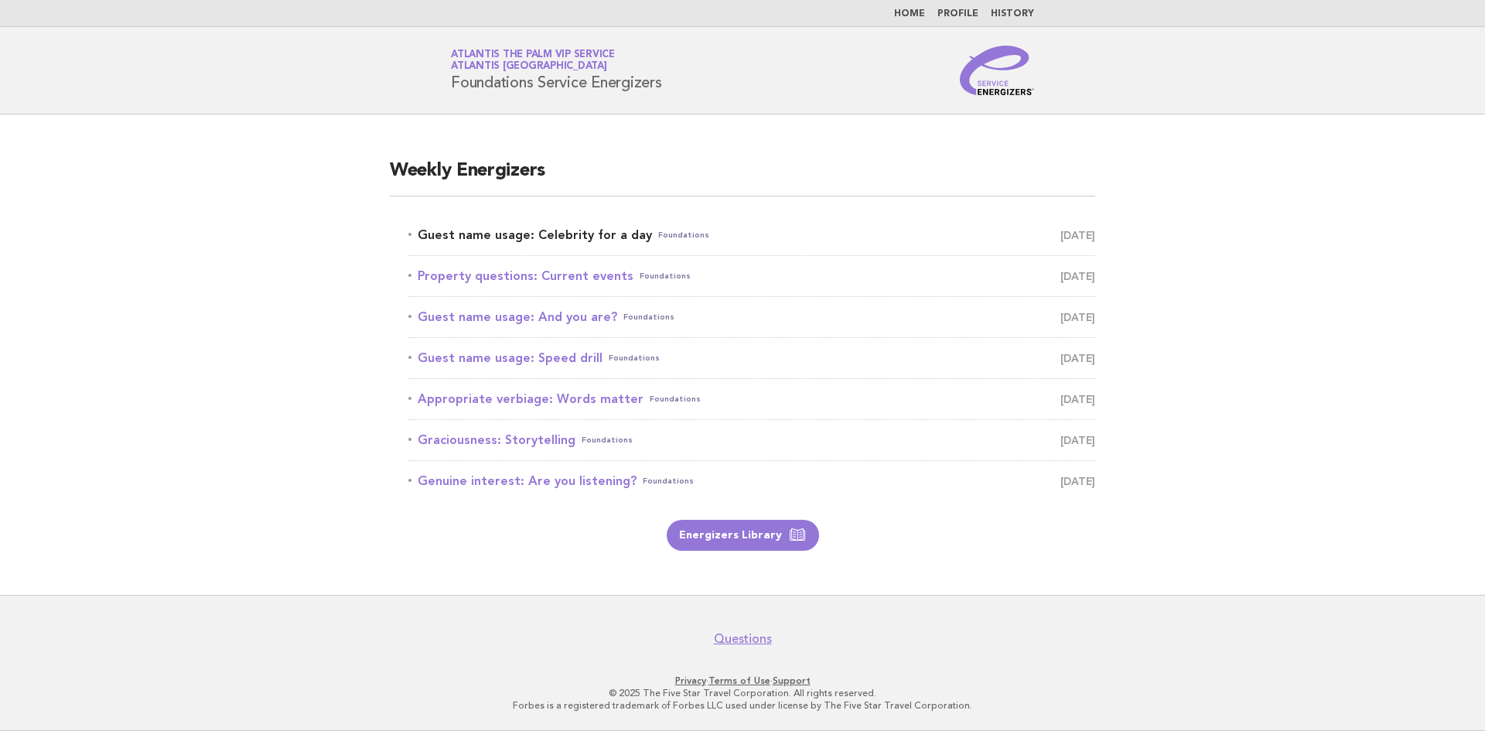
click at [452, 237] on link "Guest name usage: Celebrity for a day Foundations [DATE]" at bounding box center [751, 235] width 687 height 22
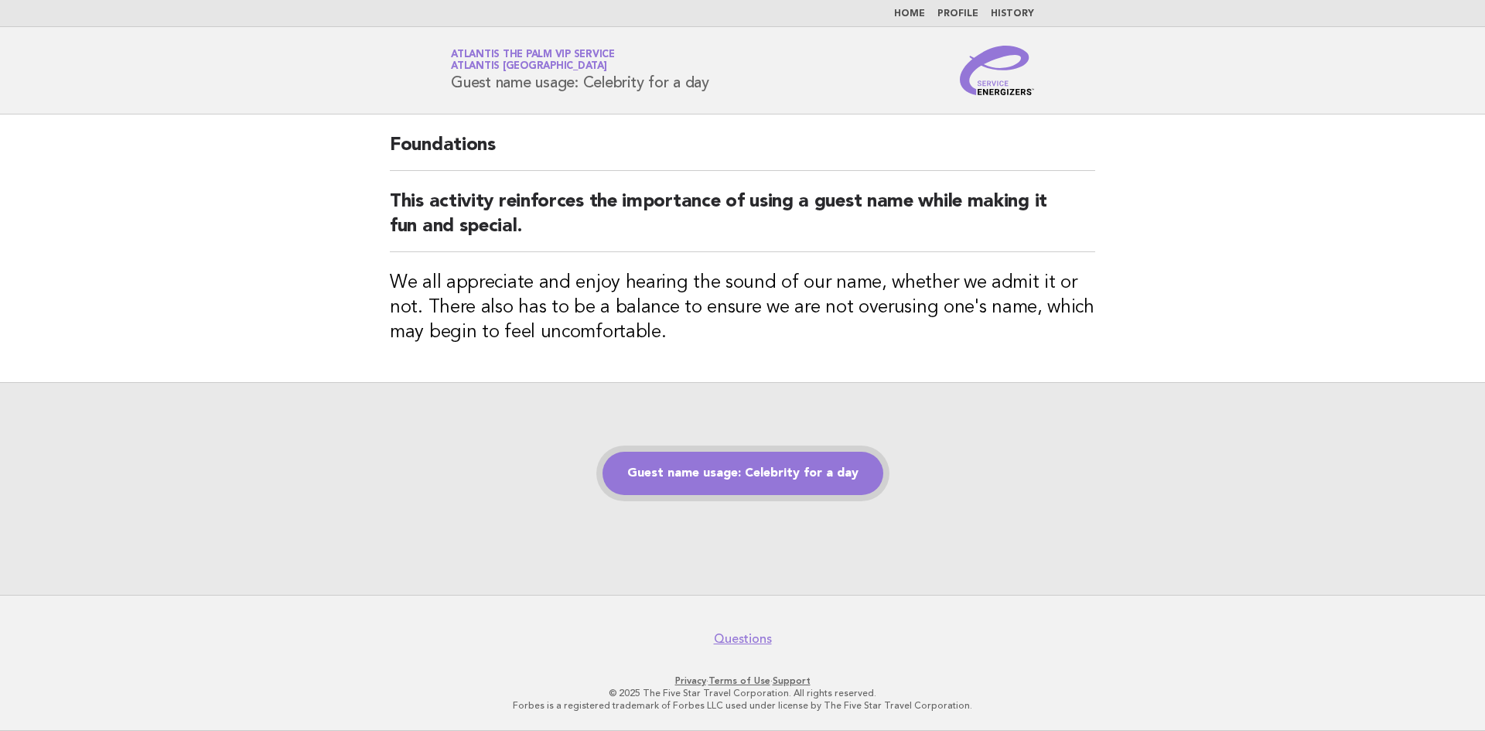
click at [734, 466] on link "Guest name usage: Celebrity for a day" at bounding box center [743, 473] width 281 height 43
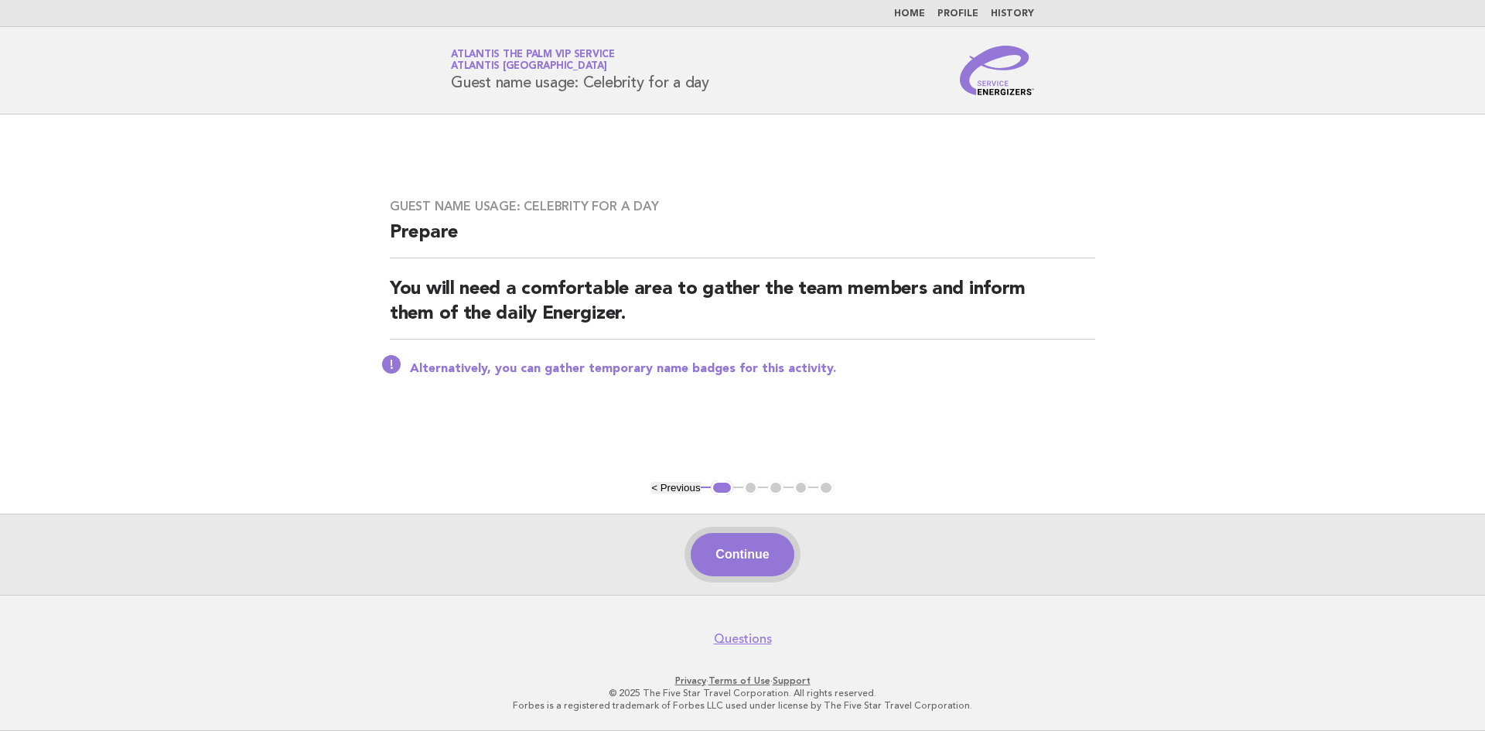
click at [752, 546] on button "Continue" at bounding box center [742, 554] width 103 height 43
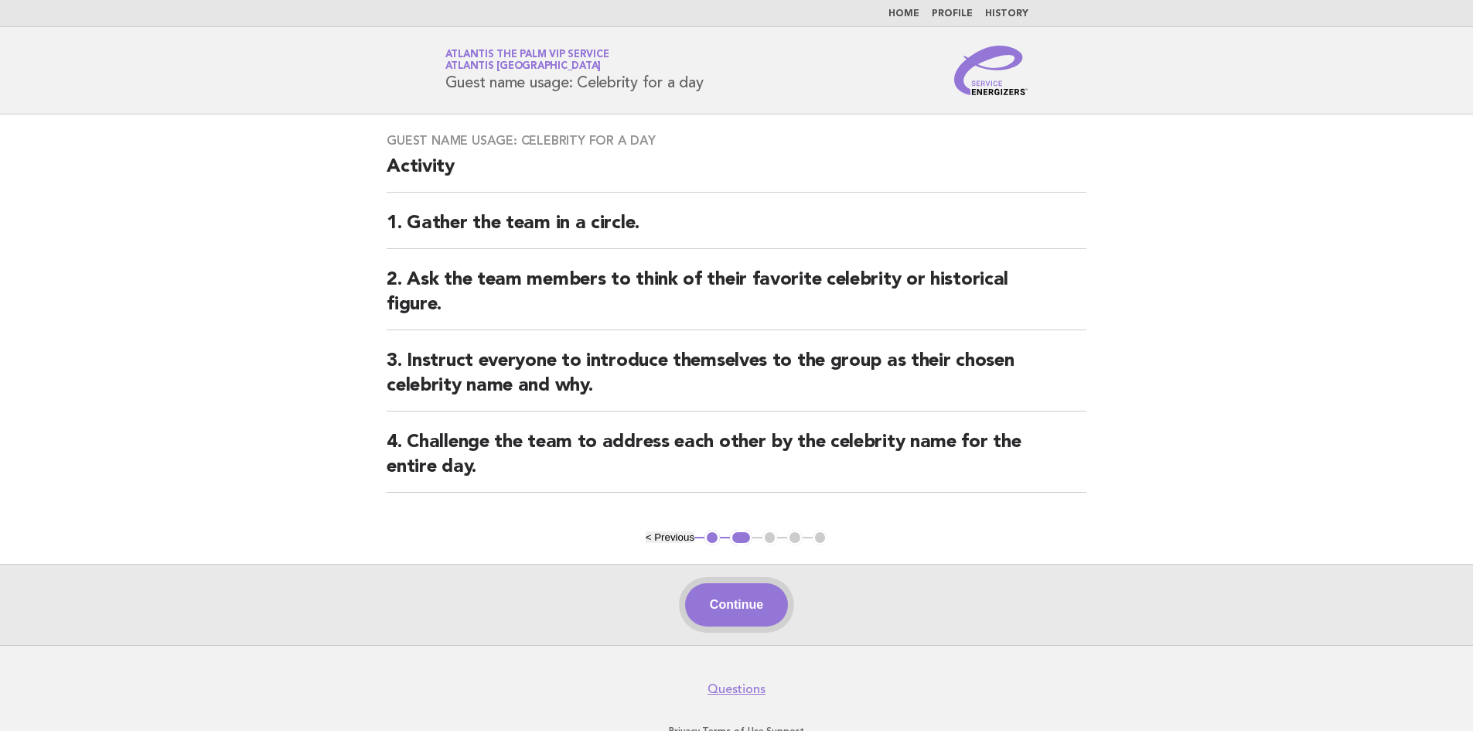
click at [753, 609] on button "Continue" at bounding box center [736, 604] width 103 height 43
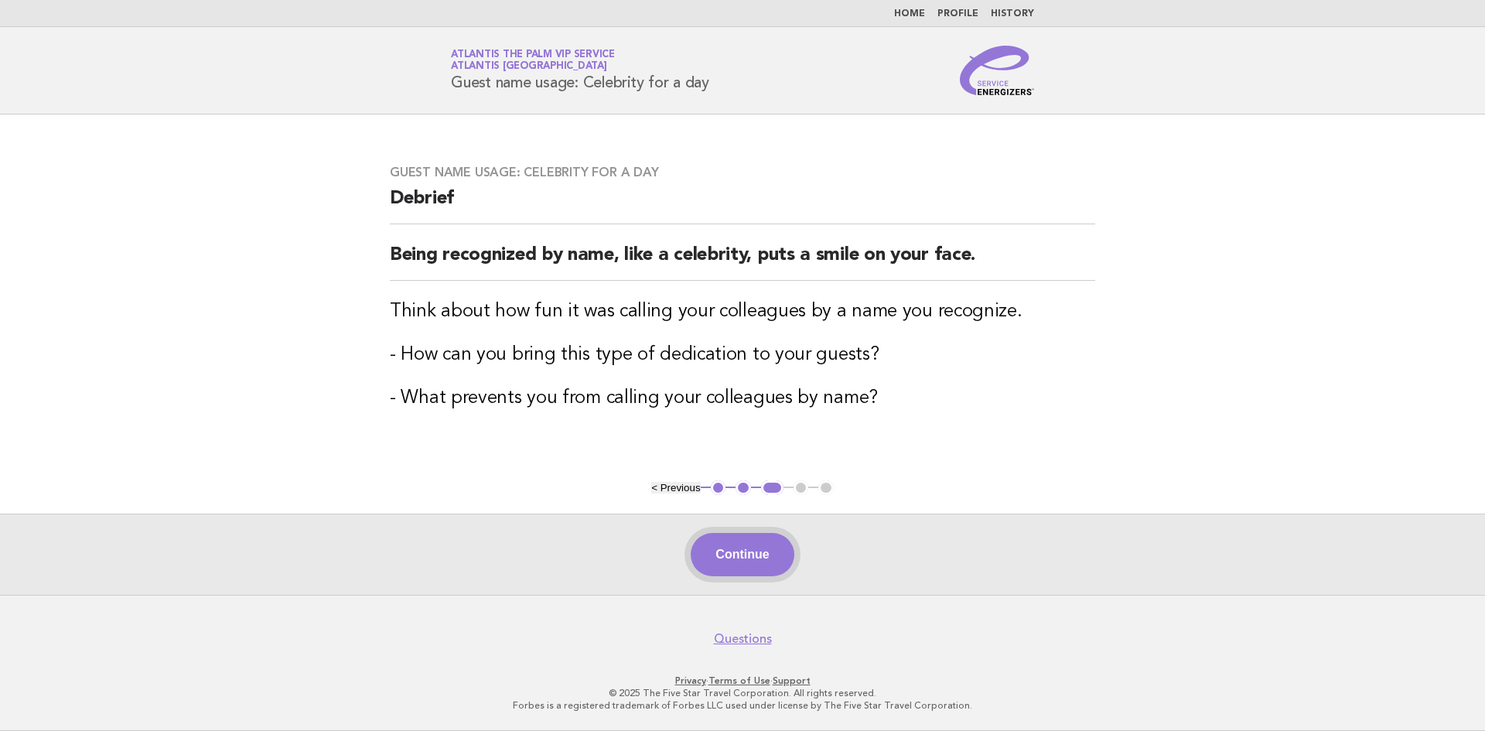
click at [742, 568] on button "Continue" at bounding box center [742, 554] width 103 height 43
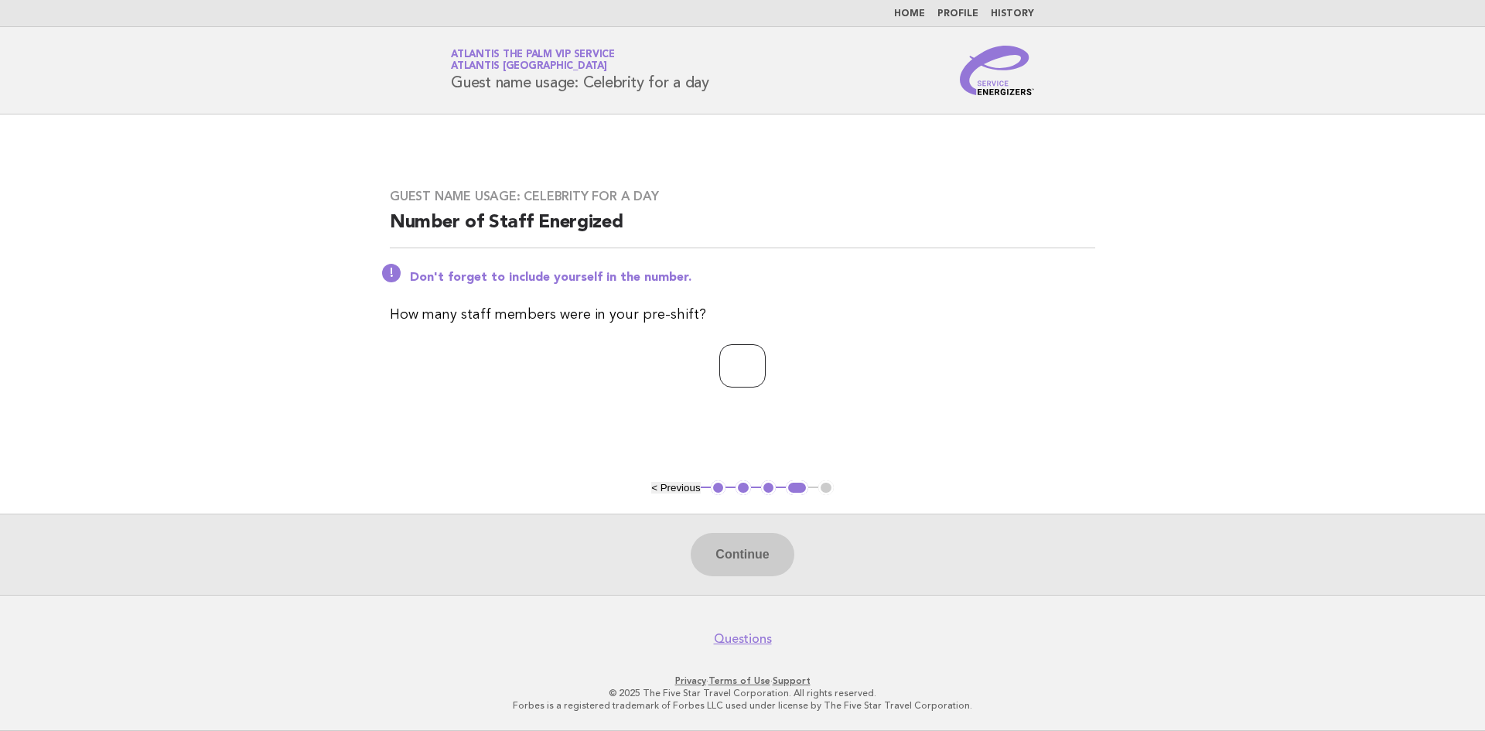
click at [719, 352] on input "number" at bounding box center [742, 365] width 46 height 43
type input "*"
click at [715, 558] on button "Continue" at bounding box center [742, 554] width 103 height 43
